Goal: Find specific page/section: Find specific page/section

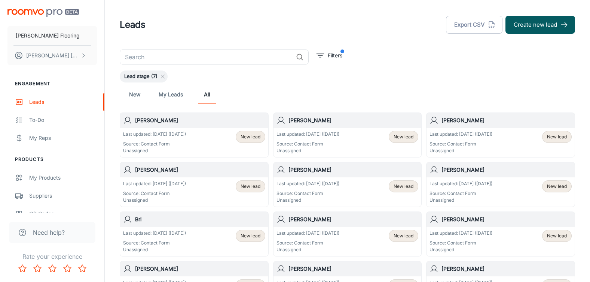
click at [38, 11] on img "scrollable content" at bounding box center [43, 13] width 72 height 8
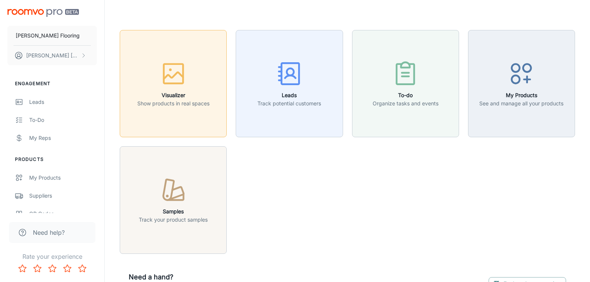
click at [168, 107] on button "Visualizer Show products in real spaces" at bounding box center [173, 83] width 107 height 107
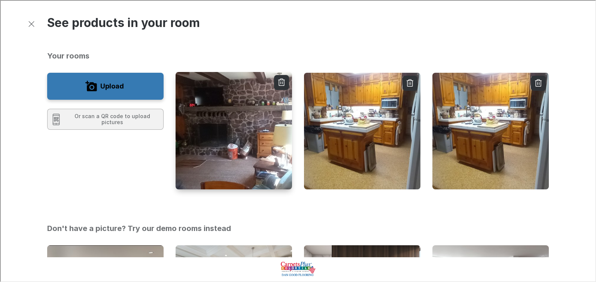
click at [224, 146] on img "button" at bounding box center [234, 130] width 118 height 118
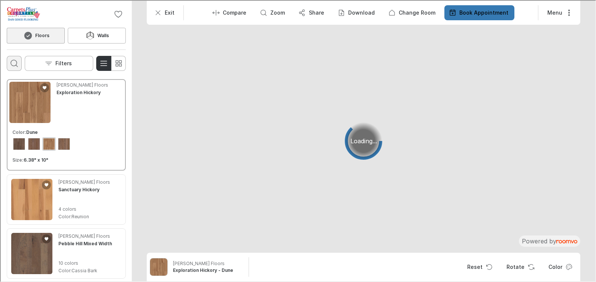
click at [14, 64] on icon "Open search box" at bounding box center [13, 62] width 9 height 9
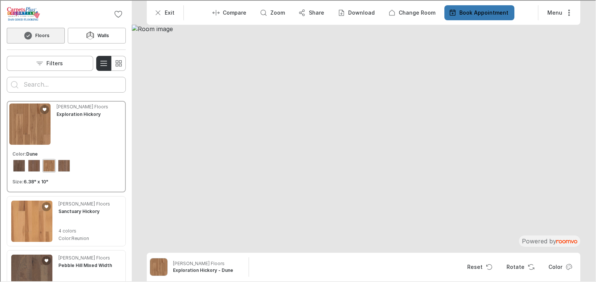
click at [29, 84] on input "Enter products to search for" at bounding box center [65, 84] width 85 height 12
type input "roanoke"
click at [6, 76] on button "Search for products" at bounding box center [13, 83] width 15 height 15
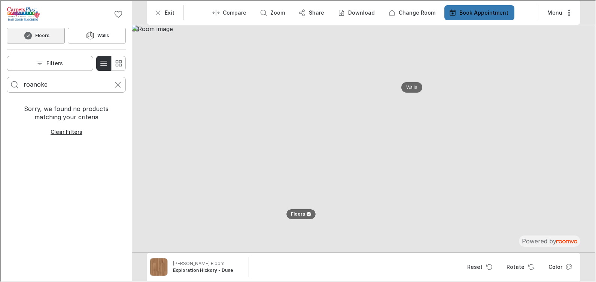
drag, startPoint x: 57, startPoint y: 84, endPoint x: 23, endPoint y: 82, distance: 34.1
click at [23, 82] on input "roanoke" at bounding box center [65, 84] width 85 height 12
type input "QDI"
click at [6, 76] on button "Search for products" at bounding box center [13, 83] width 15 height 15
click at [75, 131] on p "Clear Filters" at bounding box center [66, 130] width 32 height 7
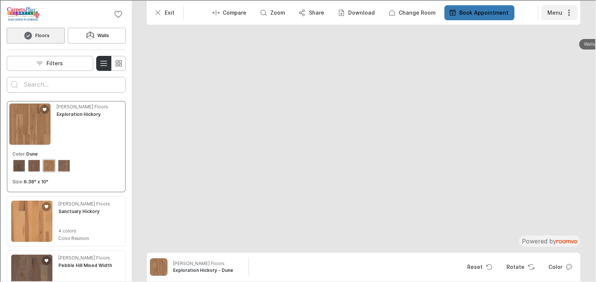
click at [554, 10] on button "Menu" at bounding box center [559, 11] width 36 height 15
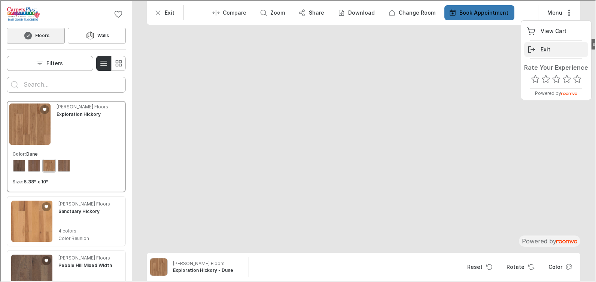
click at [549, 48] on p "Exit" at bounding box center [545, 48] width 10 height 7
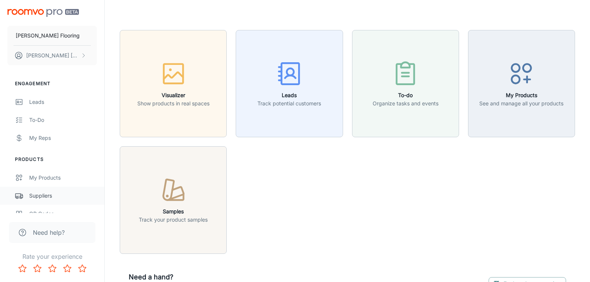
click at [50, 193] on div "Suppliers" at bounding box center [63, 195] width 68 height 8
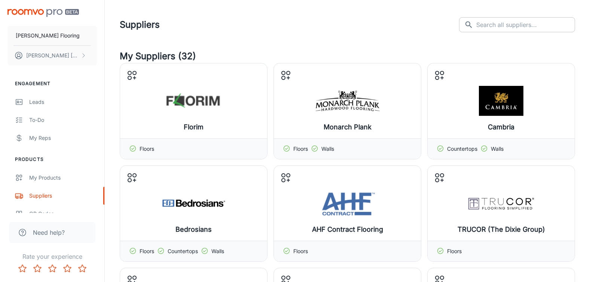
click at [520, 27] on input "text" at bounding box center [526, 24] width 99 height 15
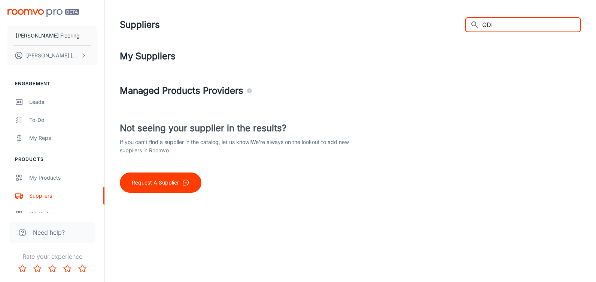
click at [510, 25] on input "QDI" at bounding box center [531, 24] width 99 height 15
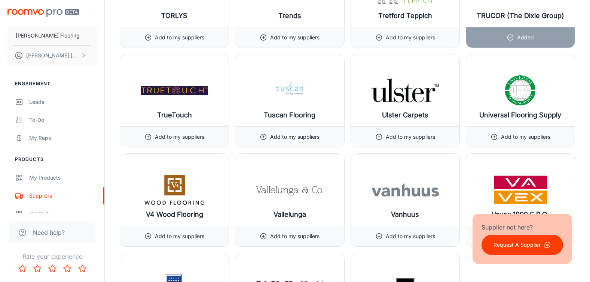
scroll to position [8425, 0]
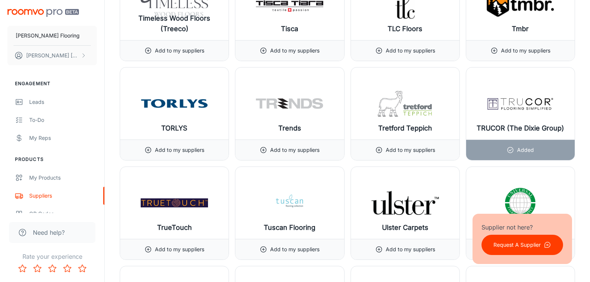
type input "QD"
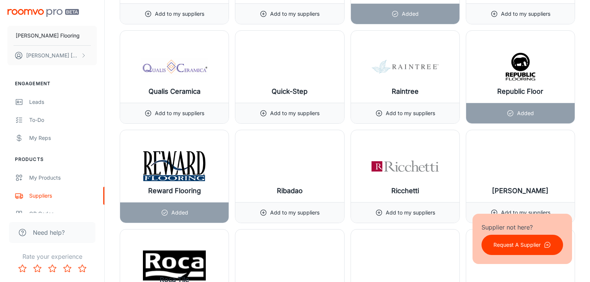
scroll to position [7301, 0]
